Goal: Task Accomplishment & Management: Use online tool/utility

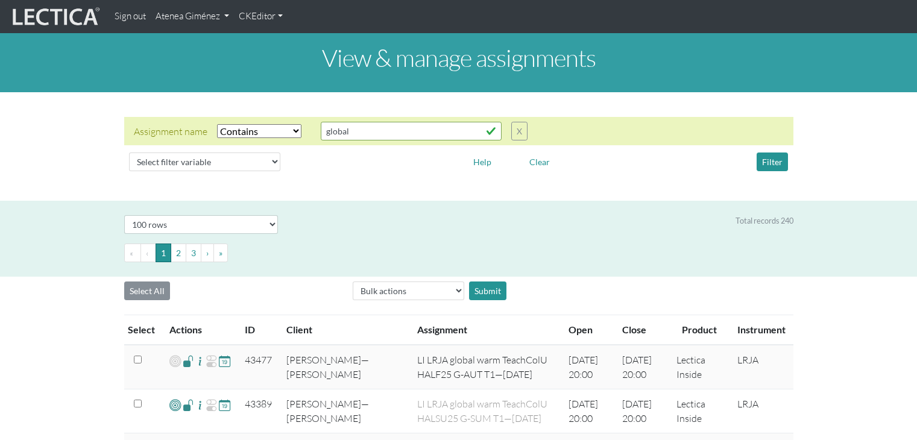
select select "icontains"
select select "100"
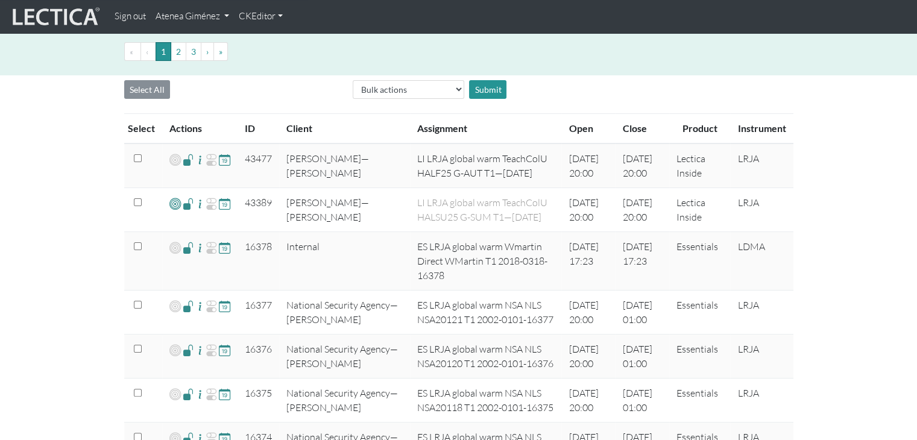
scroll to position [201, 0]
click at [205, 11] on link "Atenea Giménez" at bounding box center [192, 17] width 83 height 24
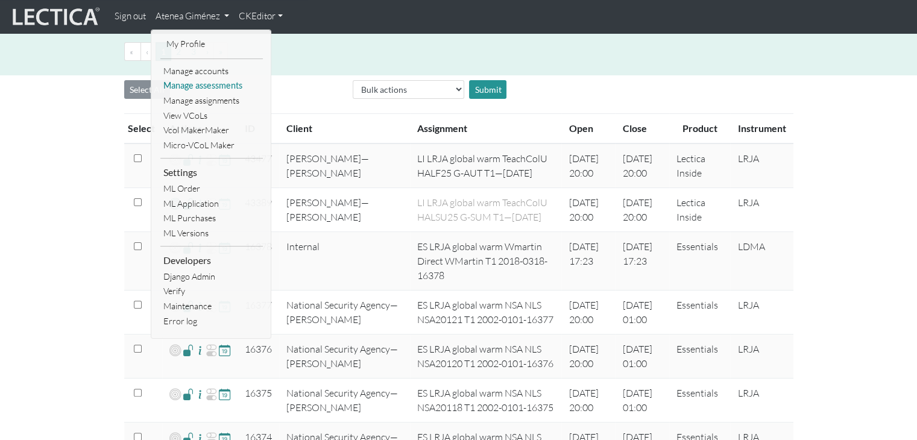
click at [212, 79] on link "Manage assessments" at bounding box center [211, 85] width 102 height 15
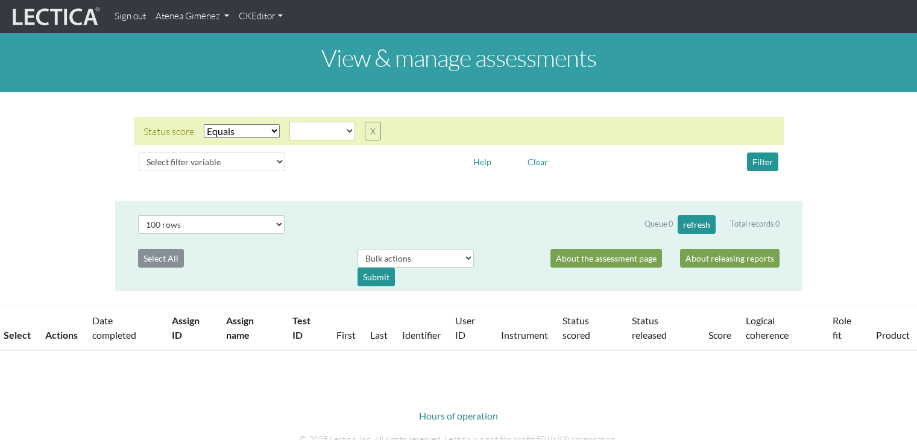
select select
select select "100"
click at [253, 136] on select "Select filter Equals Does not equal" at bounding box center [242, 131] width 76 height 14
click at [315, 130] on select "created finalized_cs finalized_ls finalized_ss scored_cs started unscorable" at bounding box center [322, 131] width 66 height 19
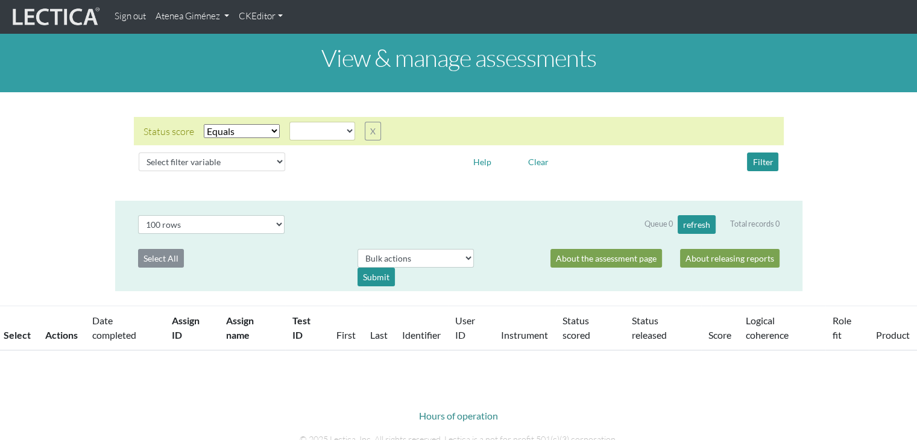
click at [194, 7] on link "Atenea Giménez" at bounding box center [192, 17] width 83 height 24
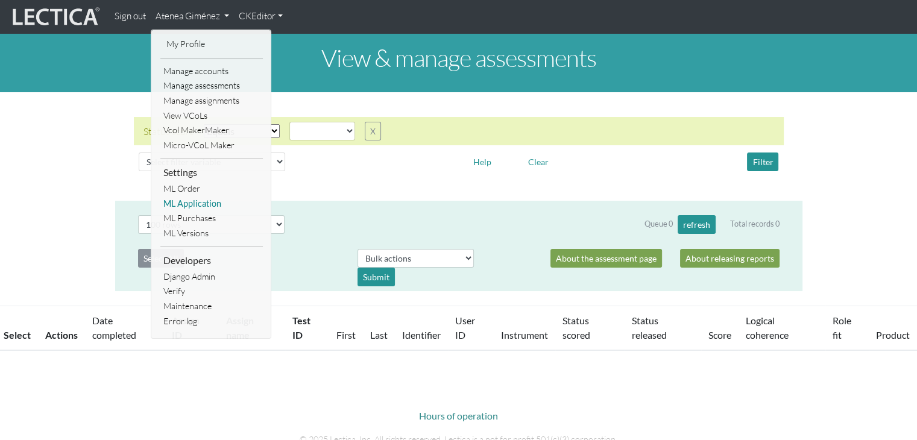
click at [195, 203] on link "ML Application" at bounding box center [211, 203] width 102 height 15
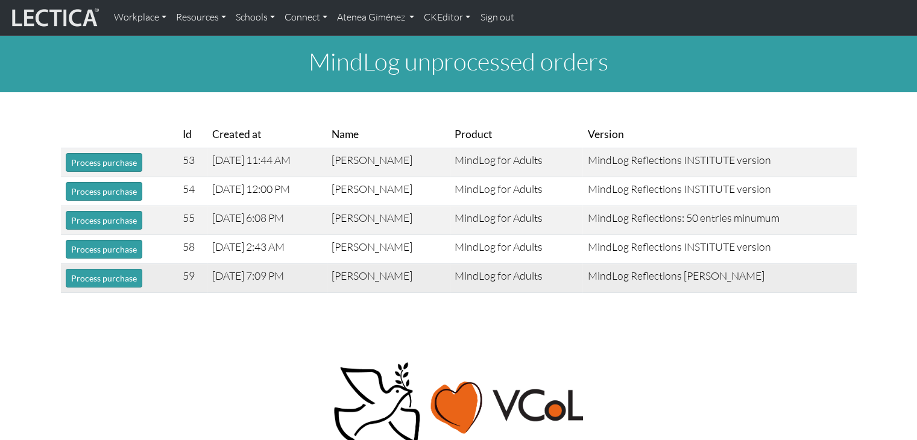
drag, startPoint x: 456, startPoint y: 278, endPoint x: 330, endPoint y: 276, distance: 125.3
click at [330, 276] on tr "Process purchase 59 [DATE] 7:09 PM [PERSON_NAME] MindLog for Adults MindLog Ref…" at bounding box center [458, 278] width 795 height 29
copy tr "[PERSON_NAME]"
